Goal: Task Accomplishment & Management: Complete application form

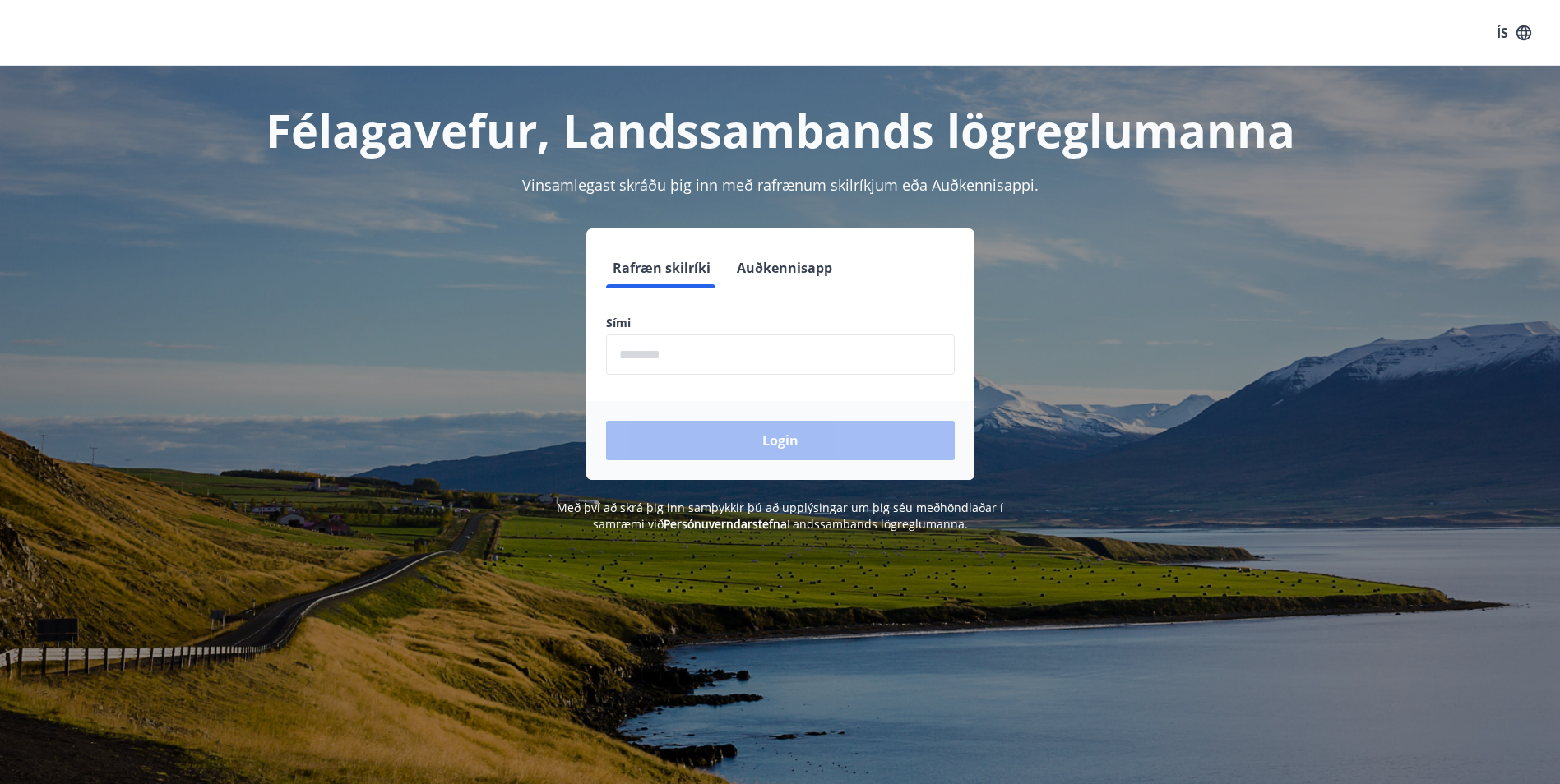
click at [668, 360] on input "phone" at bounding box center [780, 354] width 349 height 40
type input "********"
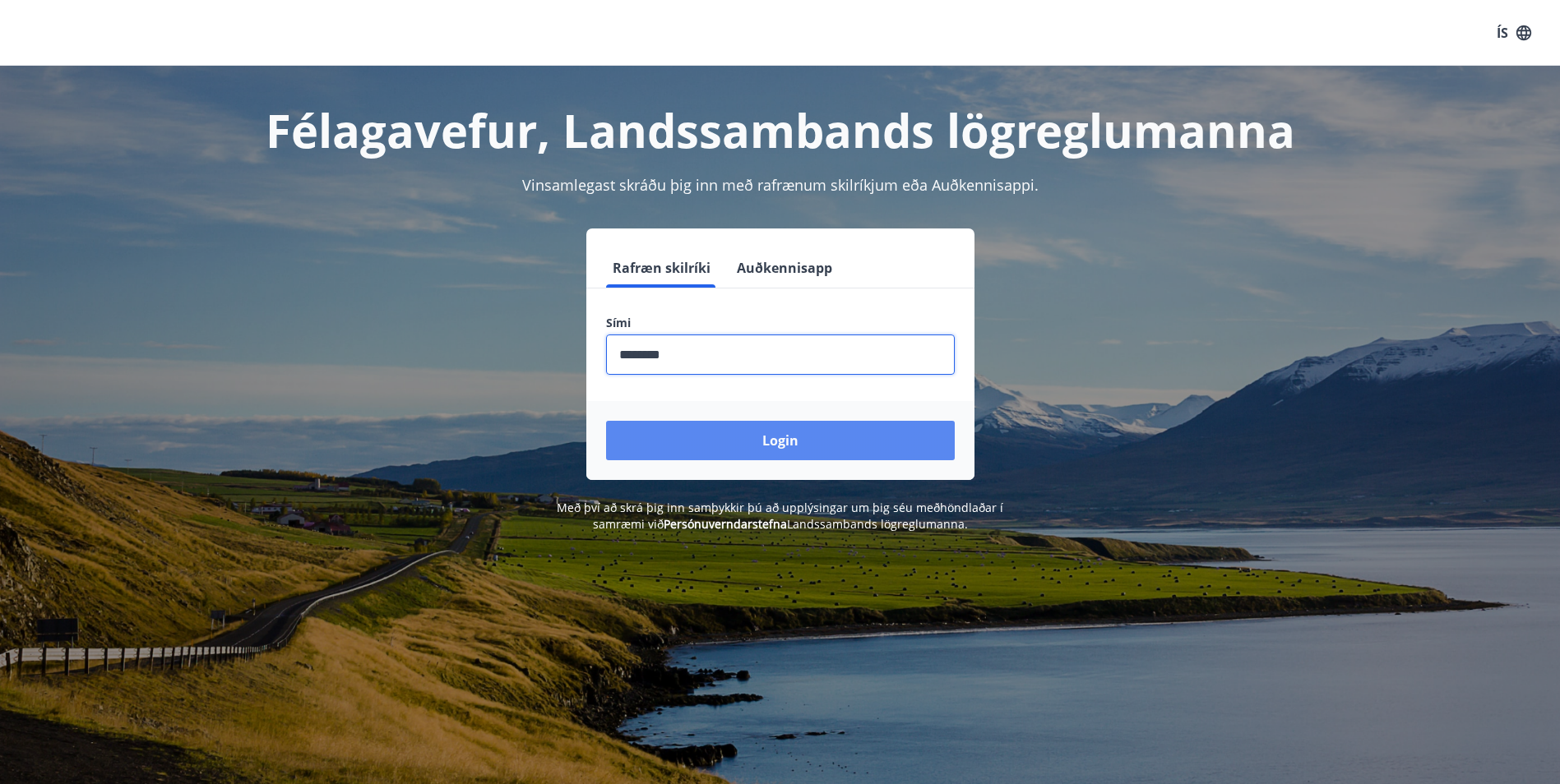
click at [727, 430] on button "Login" at bounding box center [780, 441] width 349 height 40
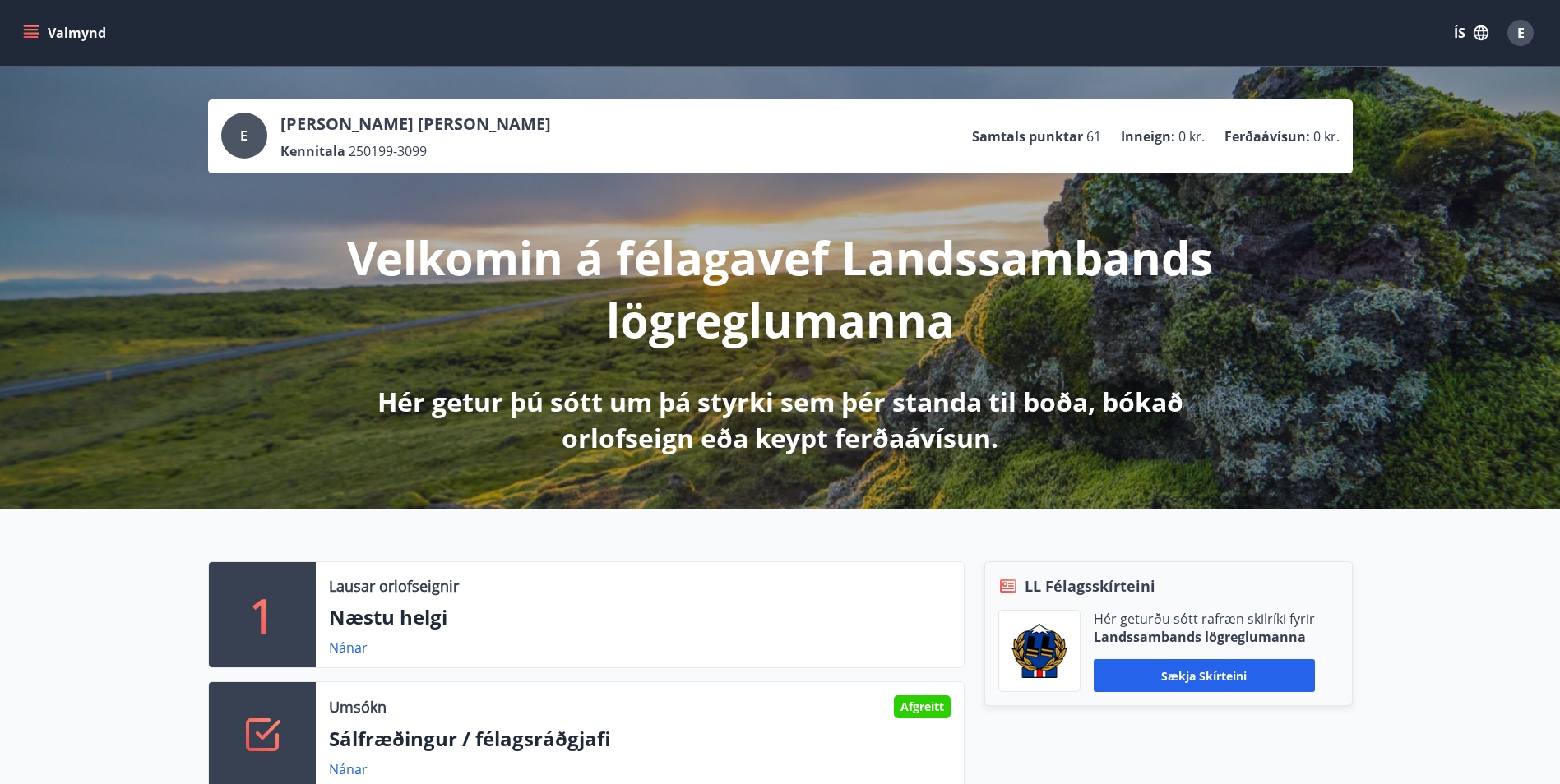
click at [41, 32] on button "Valmynd" at bounding box center [66, 33] width 93 height 30
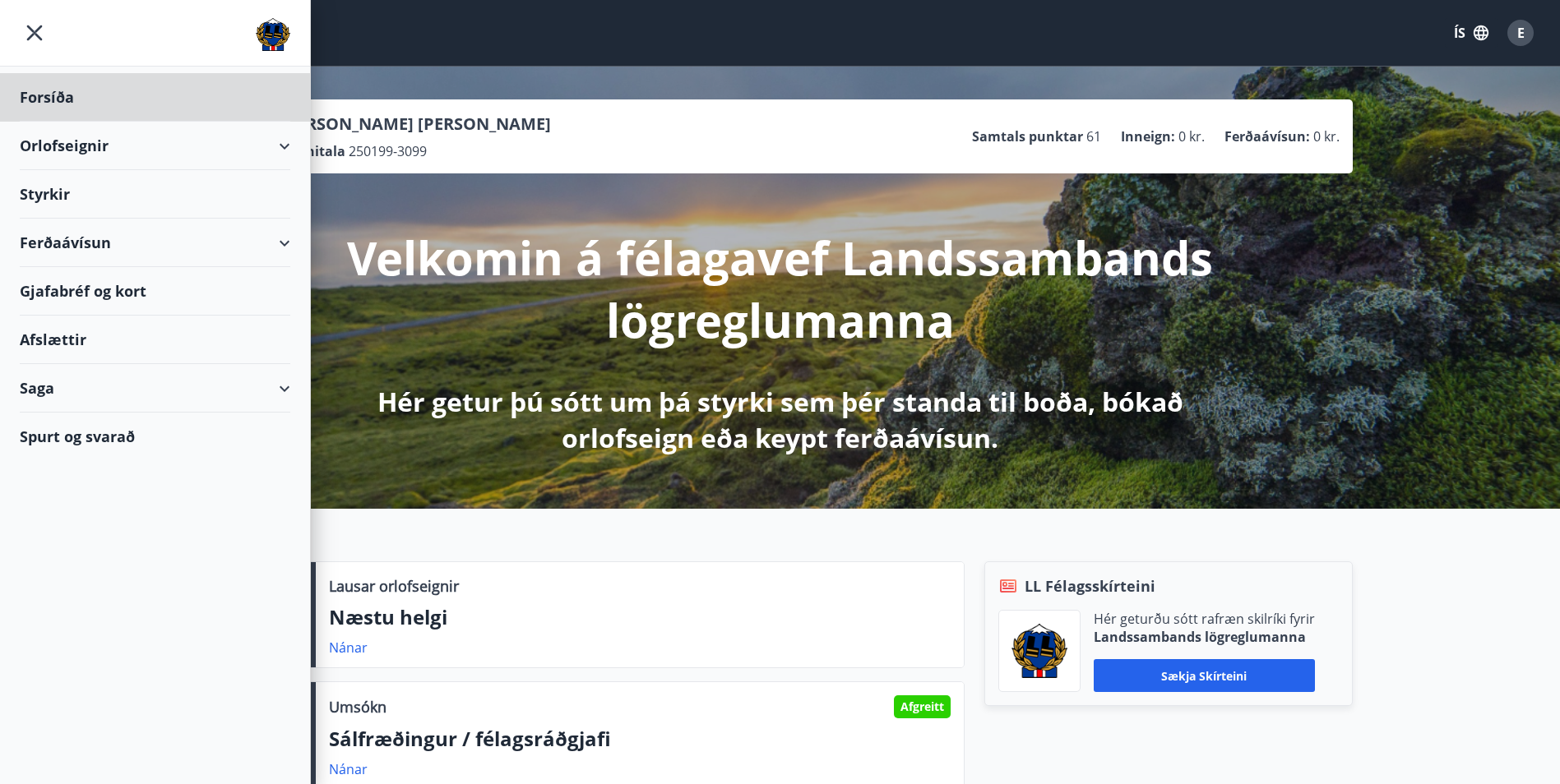
click at [69, 197] on div "Styrkir" at bounding box center [155, 194] width 270 height 49
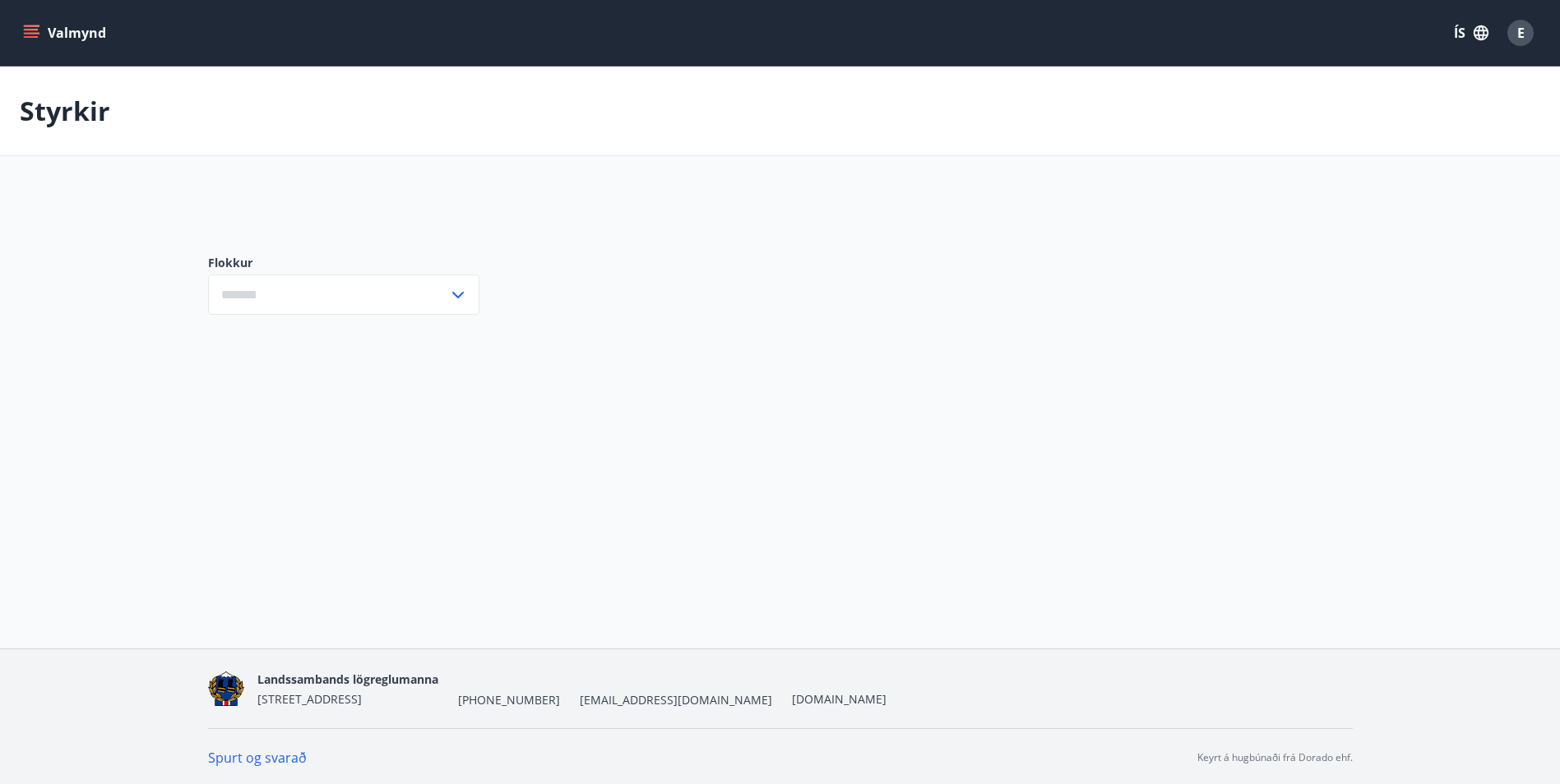
type input "***"
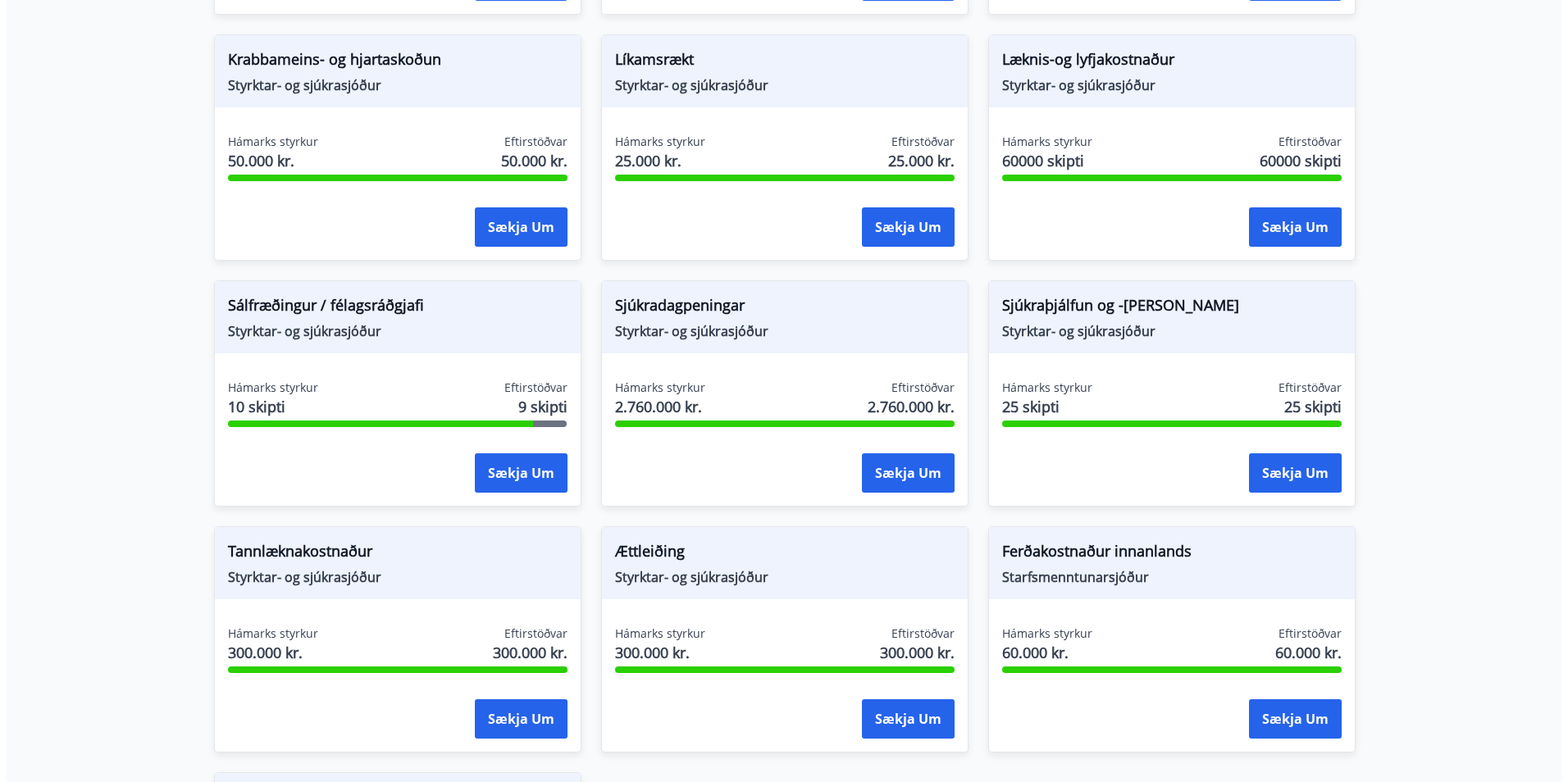
scroll to position [1066, 0]
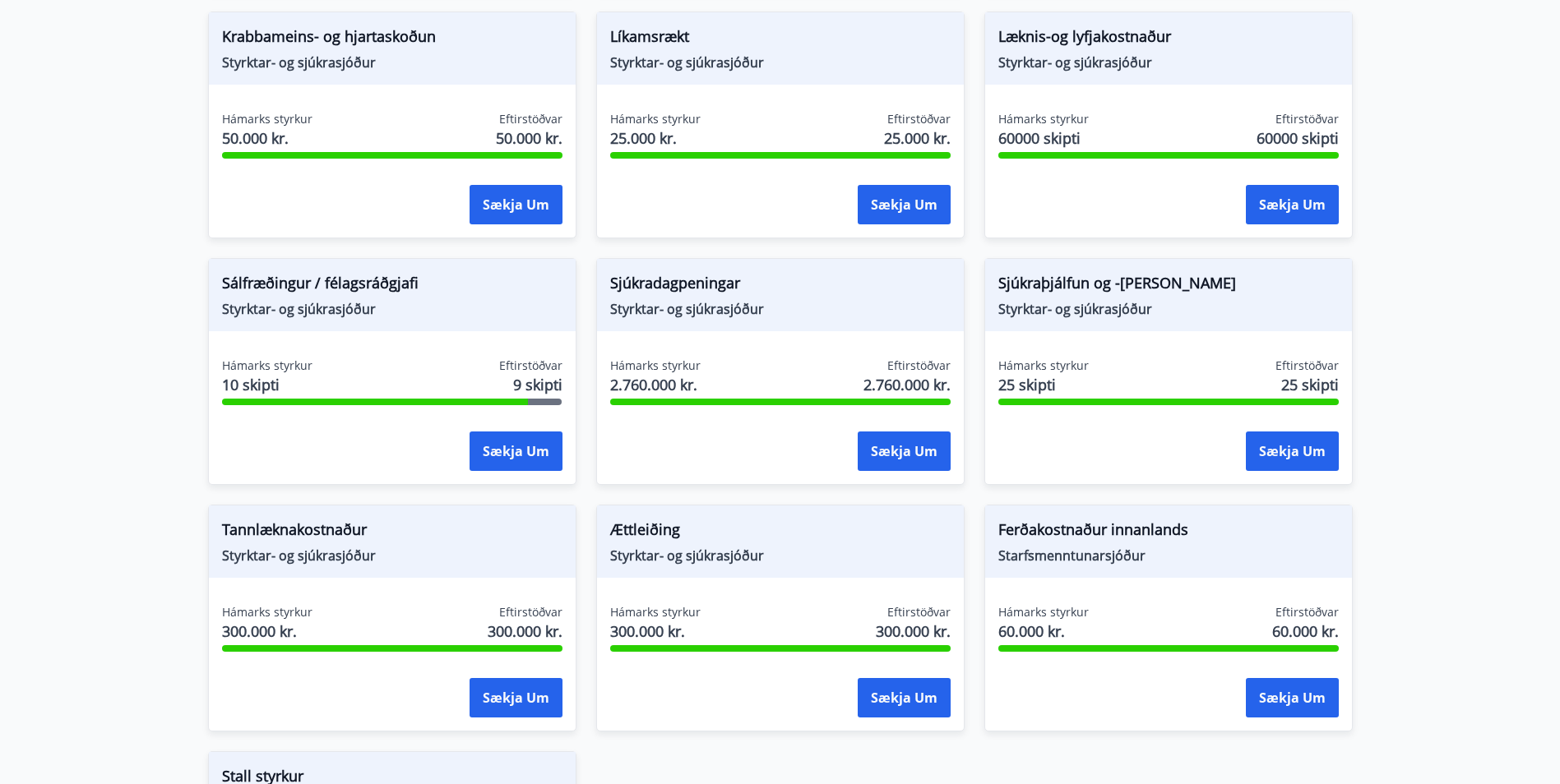
click at [1106, 55] on span "Styrktar- og sjúkrasjóður" at bounding box center [1168, 63] width 340 height 18
click at [1106, 31] on span "Læknis-og lyfjakostnaður" at bounding box center [1168, 40] width 340 height 28
click at [1281, 197] on button "Sækja um" at bounding box center [1292, 205] width 93 height 40
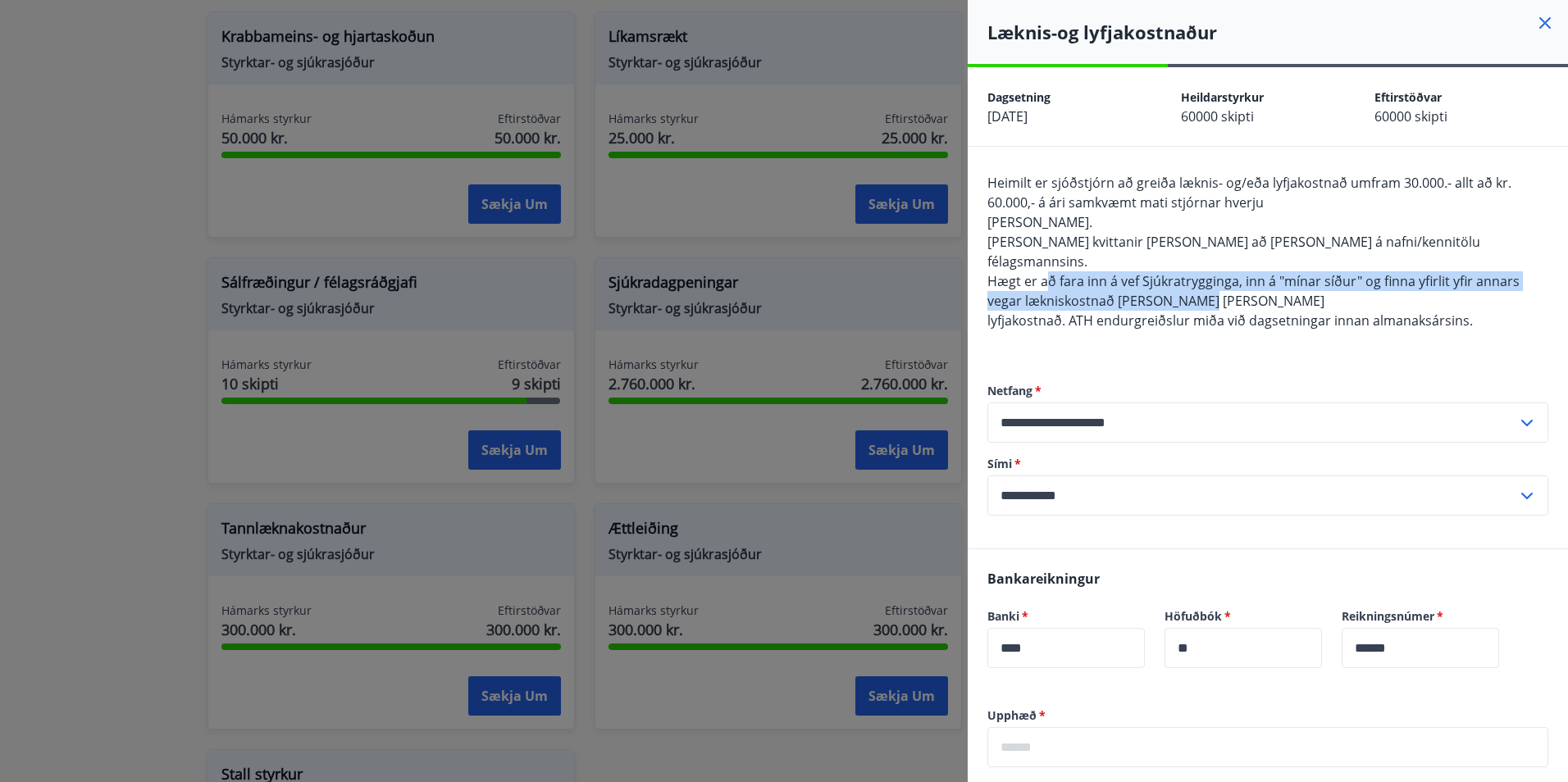
drag, startPoint x: 1049, startPoint y: 264, endPoint x: 1507, endPoint y: 274, distance: 458.1
click at [1507, 274] on div "Heimilt er sjóðstjórn að greiða læknis- og/eða lyfjakostnað umfram 30.000.- all…" at bounding box center [1267, 261] width 561 height 177
click at [1308, 287] on div "Heimilt er sjóðstjórn að greiða læknis- og/eða lyfjakostnað umfram 30.000.- all…" at bounding box center [1267, 261] width 561 height 177
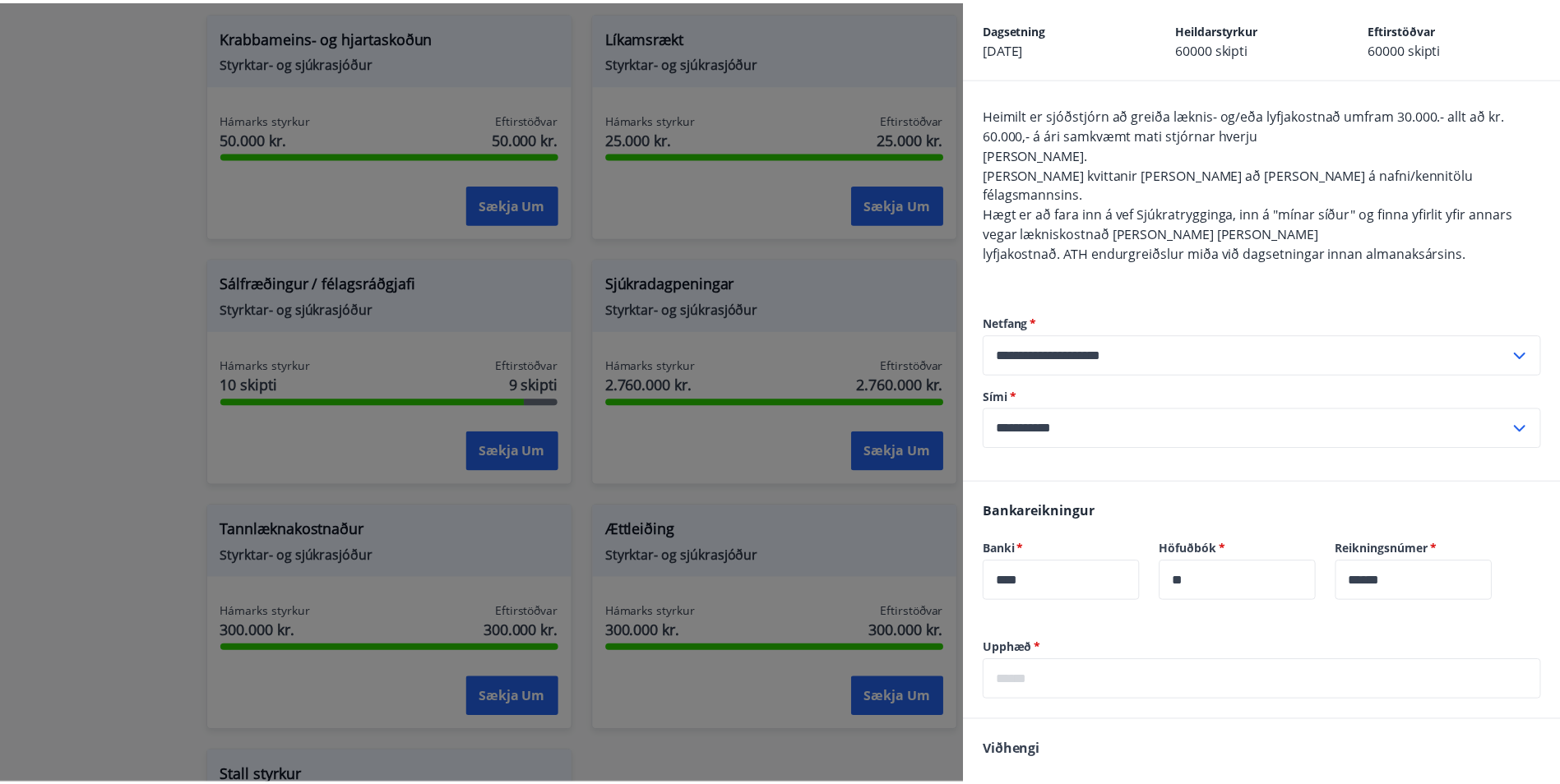
scroll to position [0, 0]
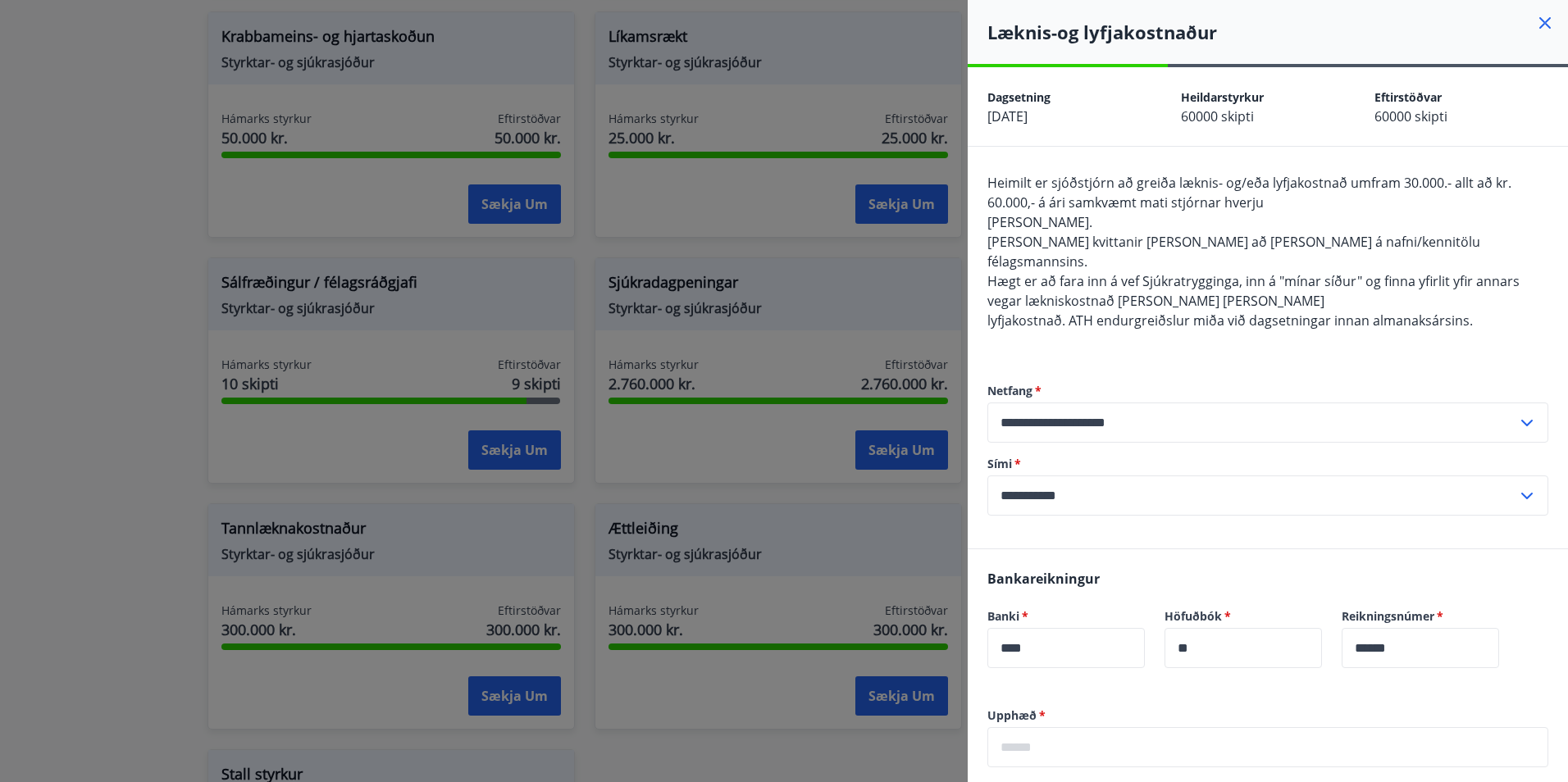
click at [750, 187] on div at bounding box center [784, 391] width 1568 height 782
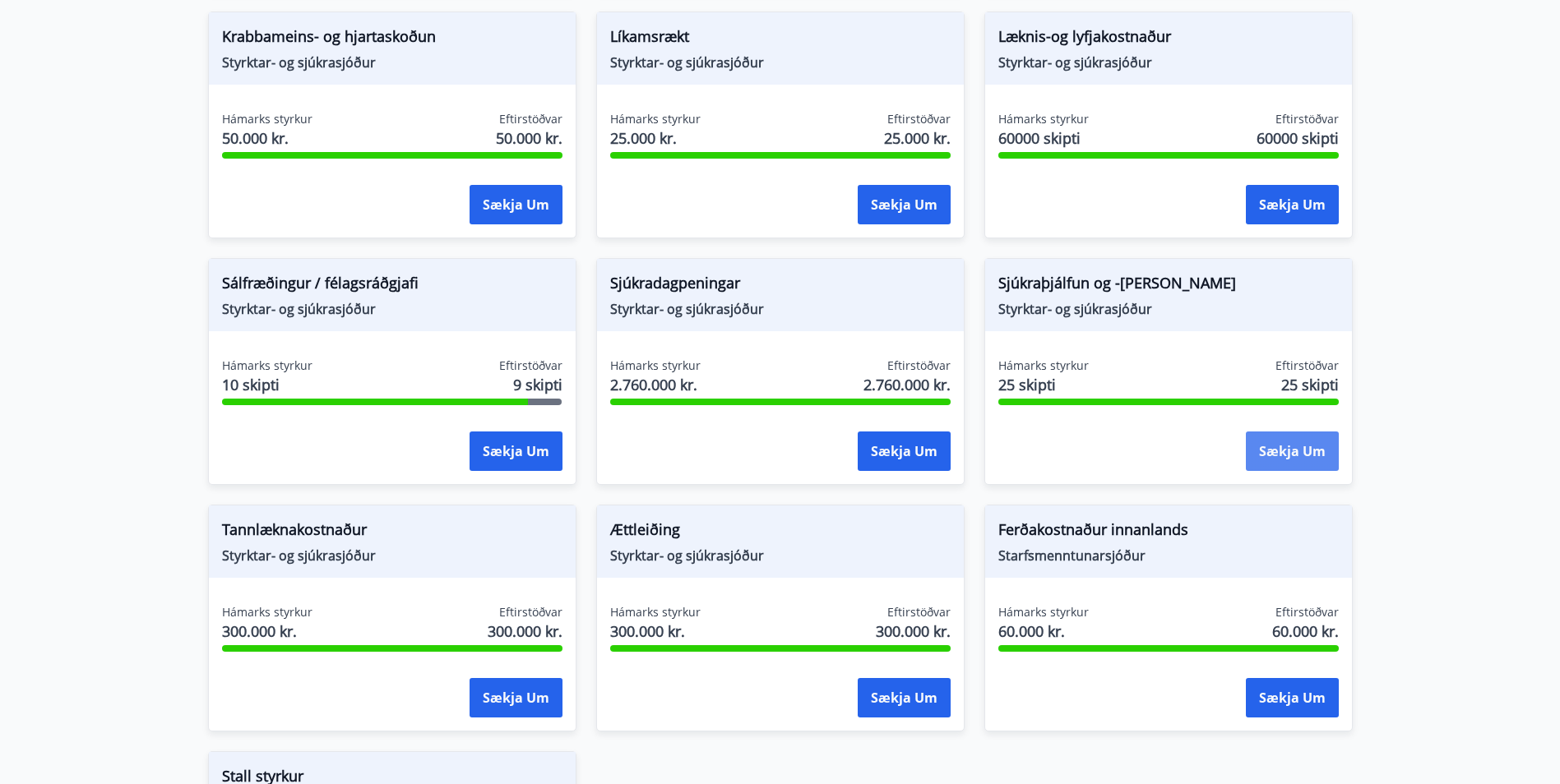
click at [1308, 465] on button "Sækja um" at bounding box center [1292, 451] width 93 height 40
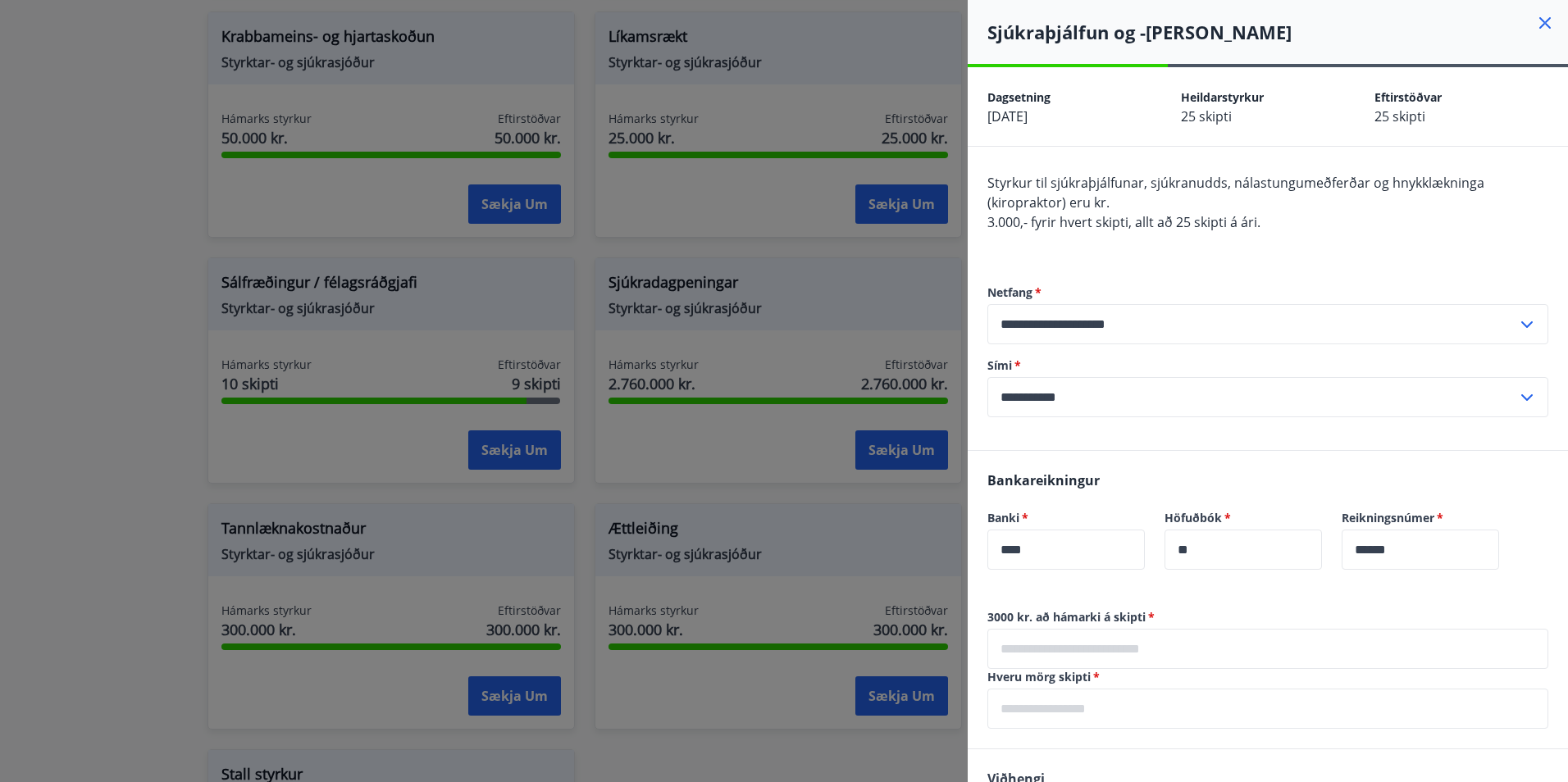
drag, startPoint x: 779, startPoint y: 268, endPoint x: 768, endPoint y: 269, distance: 11.0
click at [769, 269] on div at bounding box center [784, 391] width 1568 height 782
